Goal: Transaction & Acquisition: Subscribe to service/newsletter

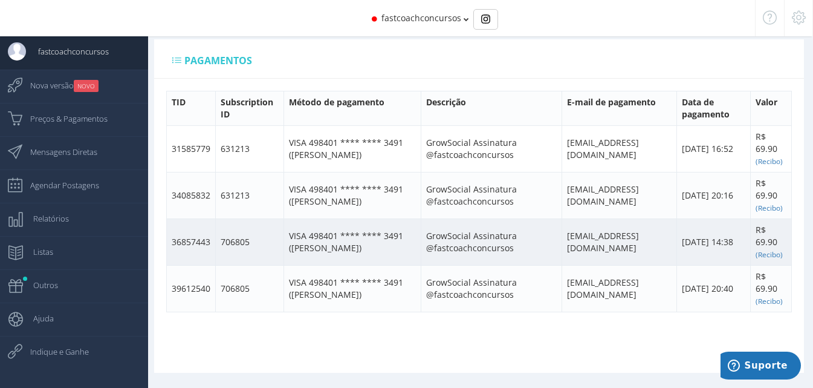
scroll to position [567, 0]
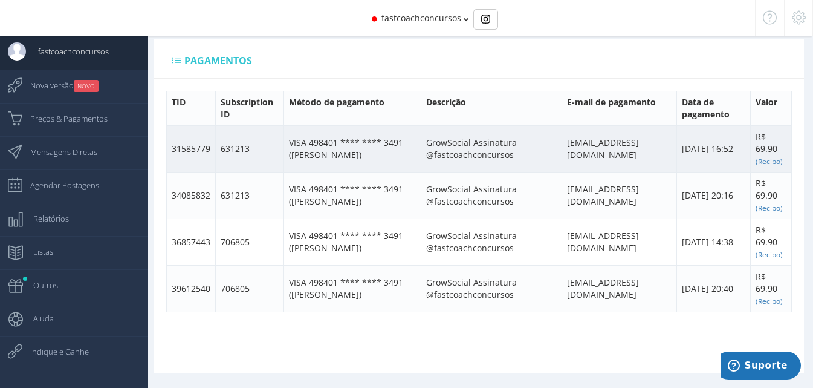
click at [322, 165] on td "VISA 498401 **** **** 3491 ([PERSON_NAME])" at bounding box center [352, 148] width 137 height 47
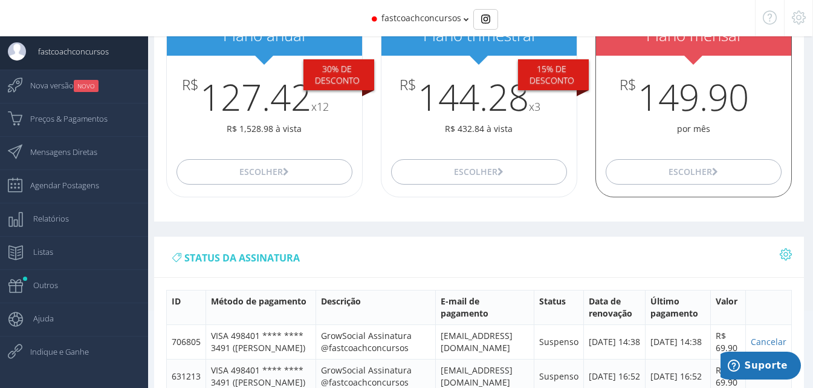
scroll to position [0, 0]
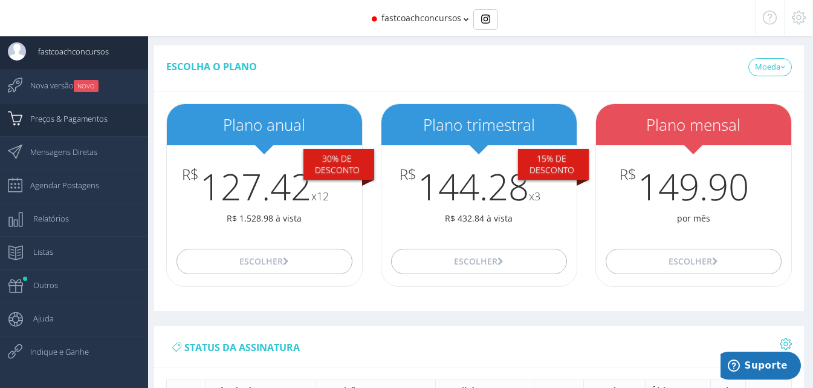
click at [73, 125] on span "Preços & Pagamentos" at bounding box center [63, 118] width 90 height 30
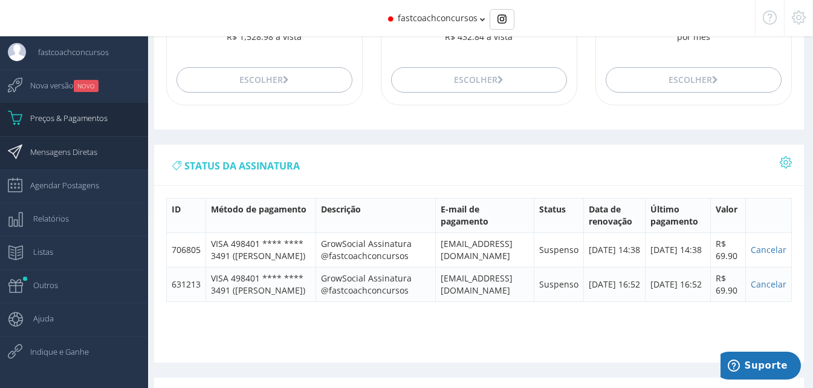
click at [70, 154] on span "Mensagens Diretas" at bounding box center [57, 152] width 79 height 30
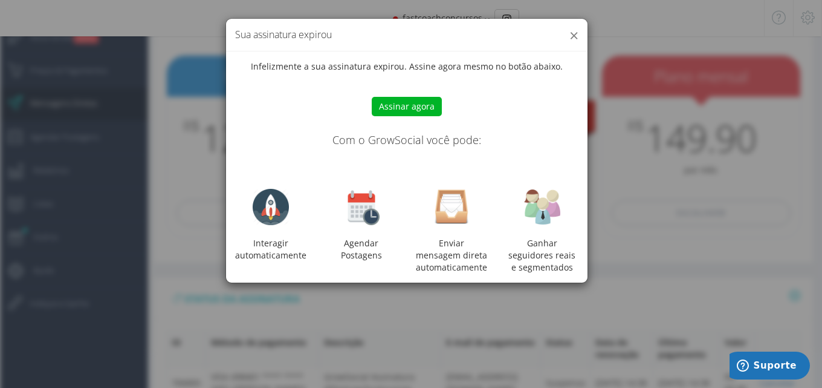
click at [571, 30] on button "×" at bounding box center [574, 35] width 9 height 16
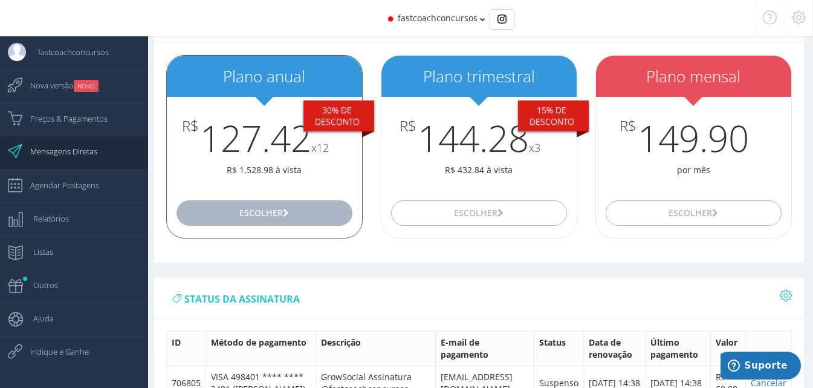
click at [256, 222] on button "Escolher" at bounding box center [265, 212] width 176 height 25
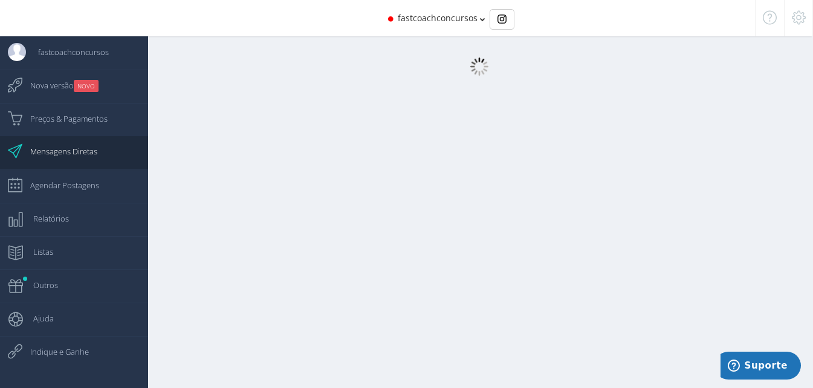
scroll to position [12, 0]
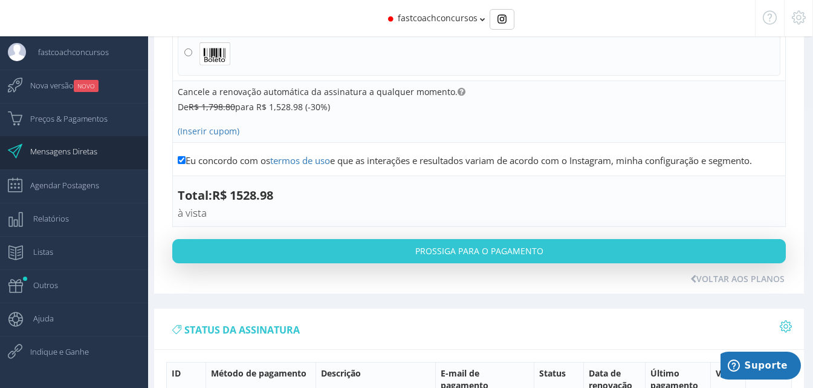
scroll to position [351, 0]
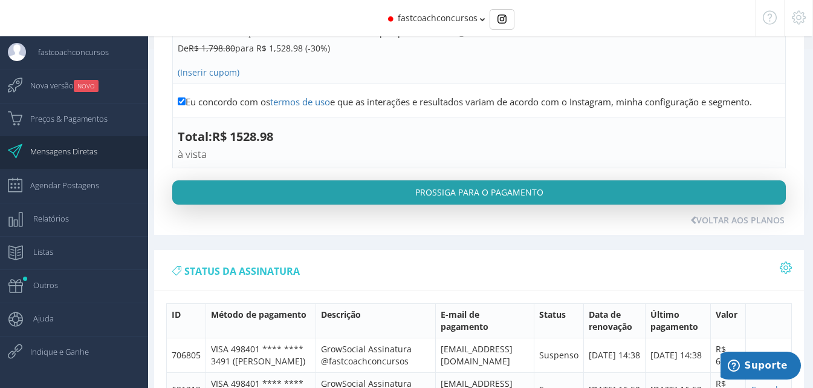
click at [335, 189] on button "Prossiga para o pagamento" at bounding box center [479, 192] width 614 height 24
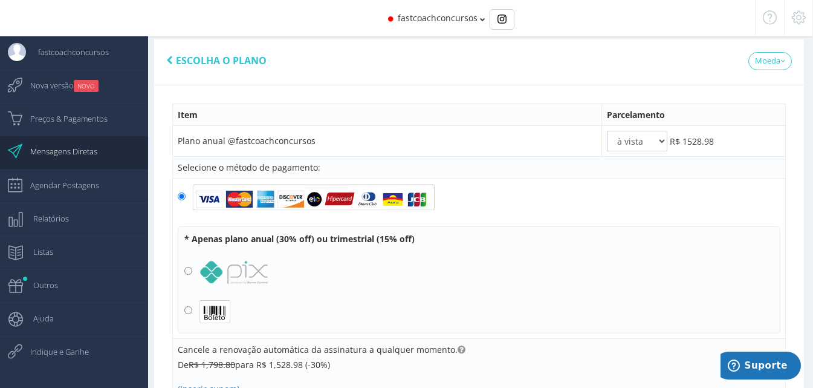
scroll to position [0, 0]
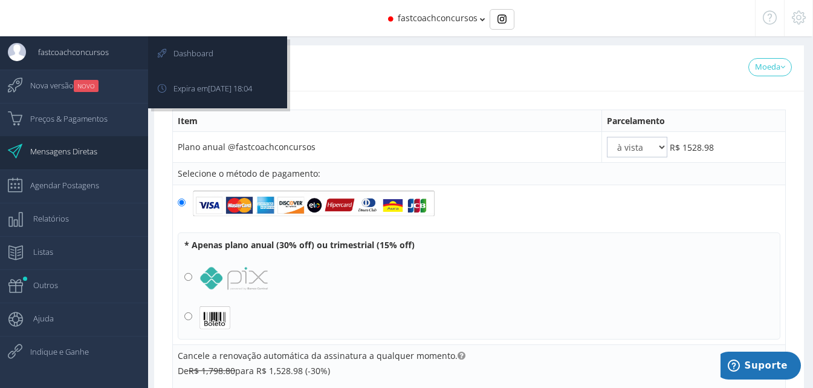
click at [59, 52] on span "fastcoachconcursos" at bounding box center [67, 52] width 83 height 30
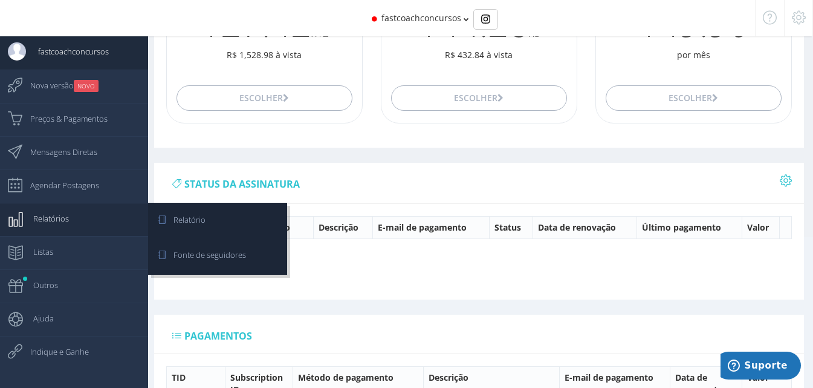
scroll to position [181, 0]
